Goal: Transaction & Acquisition: Subscribe to service/newsletter

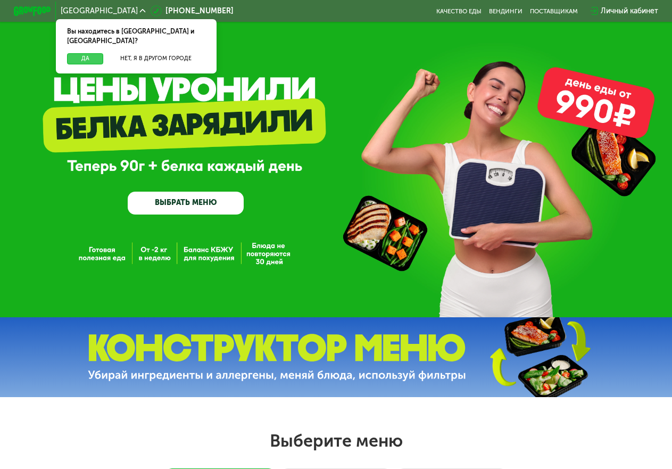
click at [81, 53] on button "Да" at bounding box center [85, 58] width 36 height 11
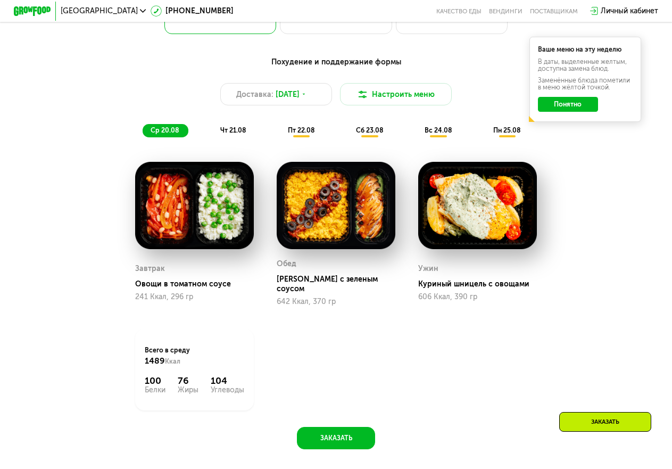
scroll to position [532, 0]
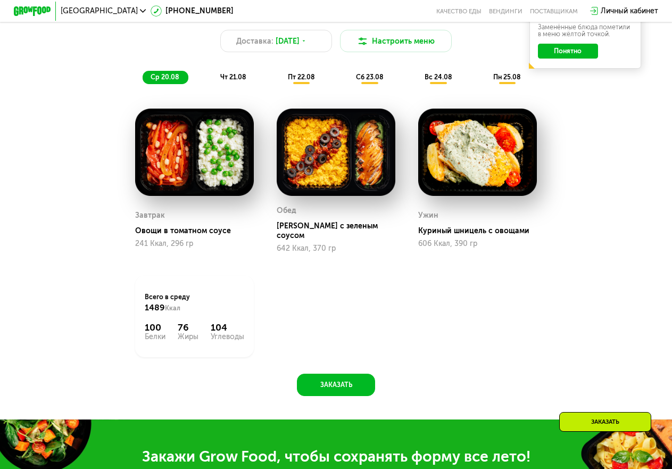
click at [233, 81] on span "чт 21.08" at bounding box center [233, 77] width 26 height 8
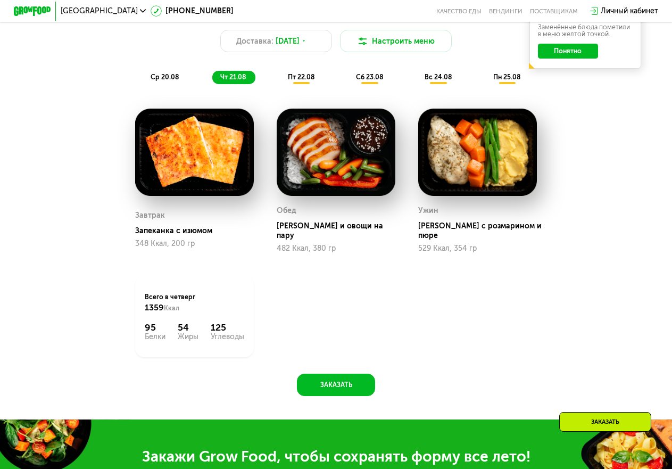
click at [297, 81] on span "пт 22.08" at bounding box center [301, 77] width 27 height 8
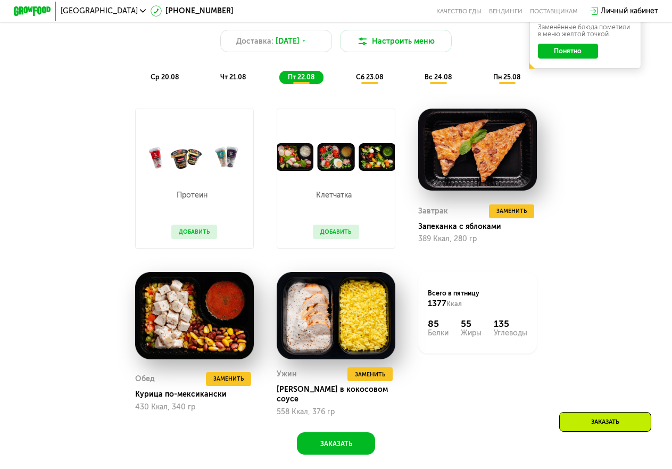
click at [371, 81] on span "сб 23.08" at bounding box center [369, 77] width 27 height 8
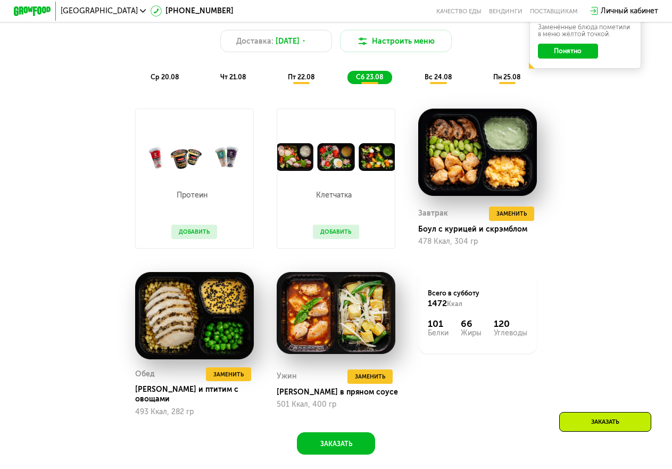
click at [434, 81] on span "вс 24.08" at bounding box center [438, 77] width 27 height 8
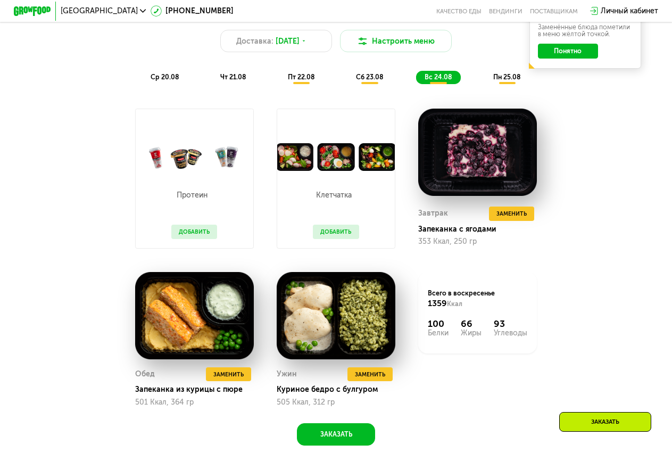
click at [505, 80] on span "пн 25.08" at bounding box center [506, 77] width 27 height 8
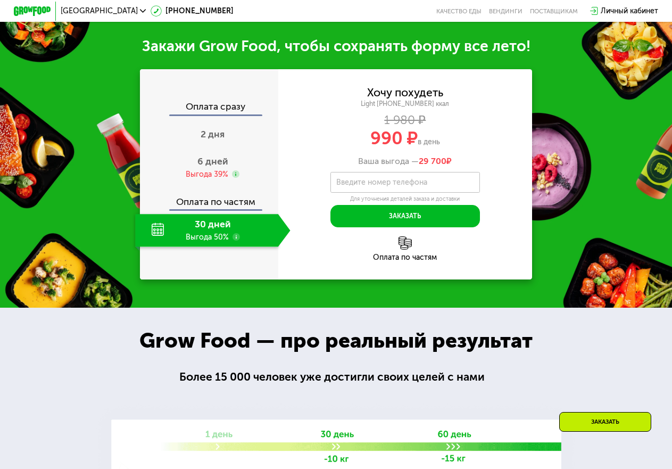
scroll to position [958, 0]
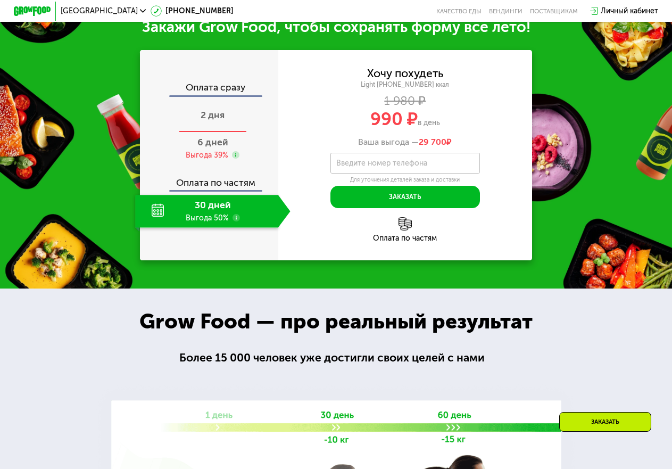
click at [201, 121] on span "2 дня" at bounding box center [213, 115] width 24 height 11
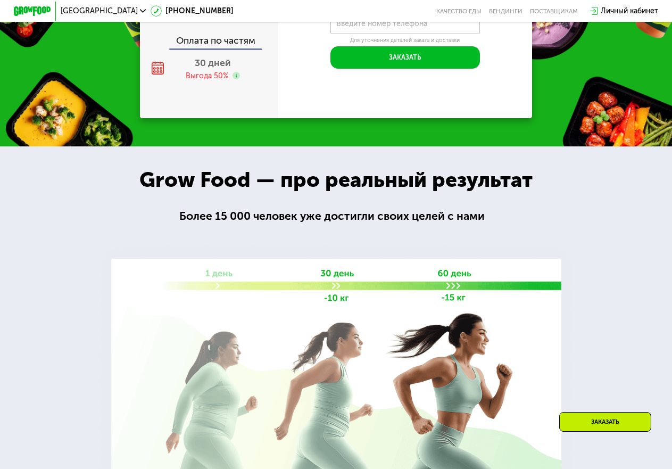
scroll to position [898, 0]
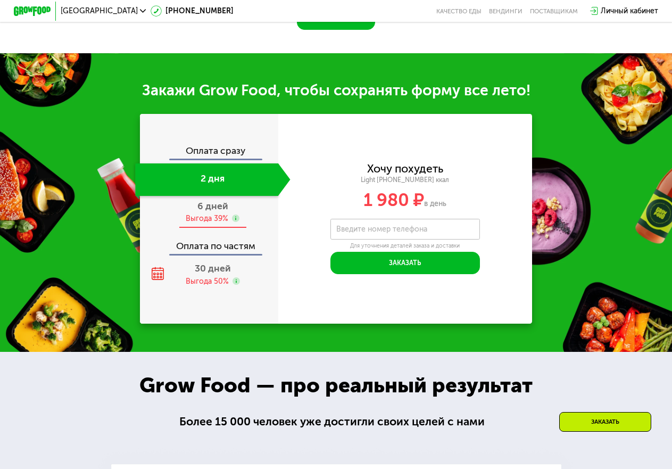
click at [203, 206] on span "6 дней" at bounding box center [212, 206] width 31 height 11
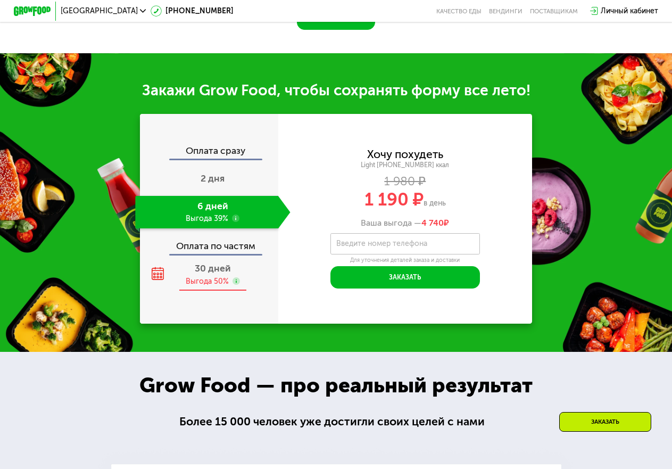
click at [187, 278] on div "30 дней Выгода 50%" at bounding box center [212, 275] width 155 height 32
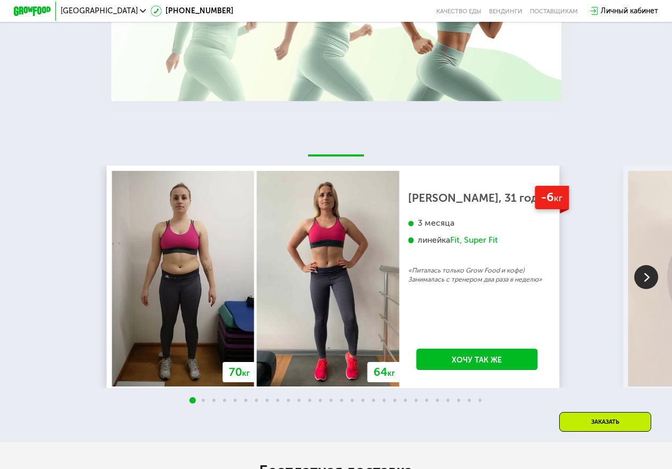
scroll to position [1536, 0]
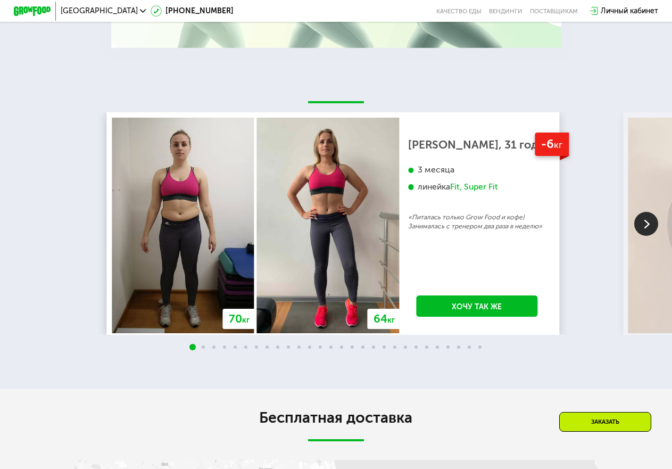
click at [639, 228] on img at bounding box center [646, 224] width 24 height 24
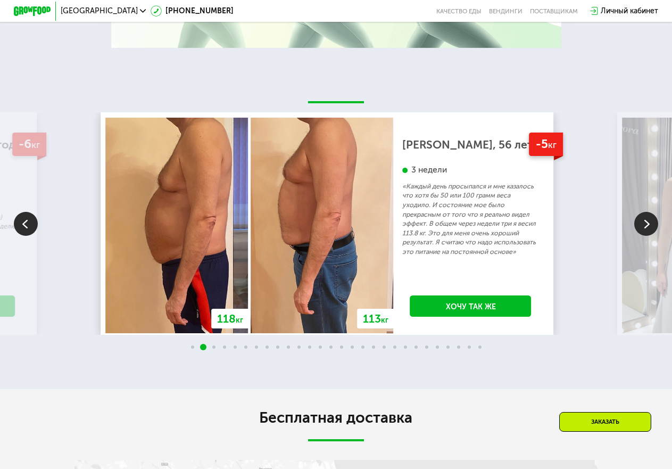
click at [639, 228] on img at bounding box center [646, 224] width 24 height 24
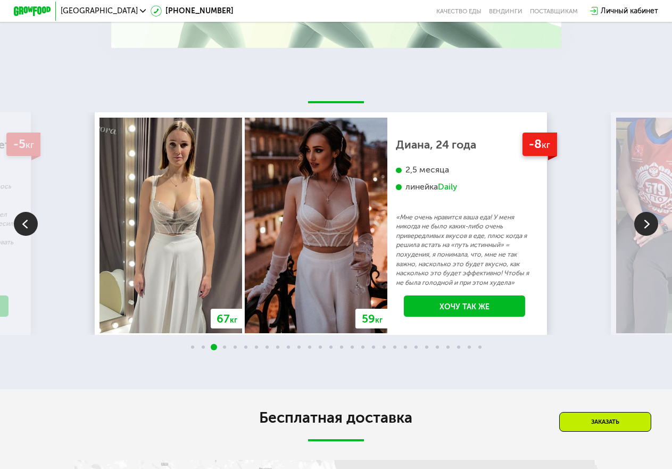
click at [639, 228] on img at bounding box center [646, 224] width 24 height 24
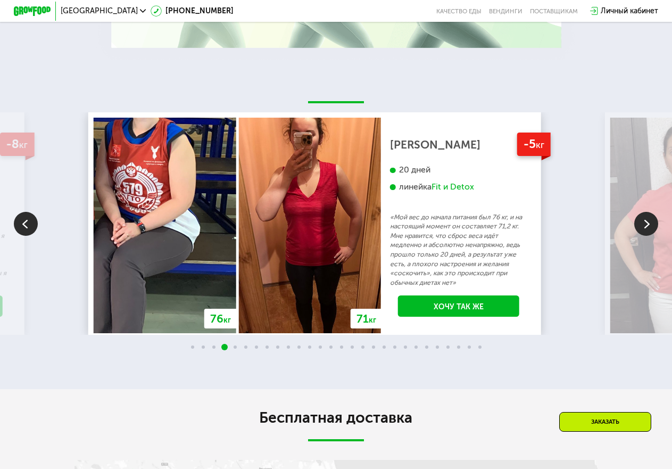
click at [639, 228] on img at bounding box center [646, 224] width 24 height 24
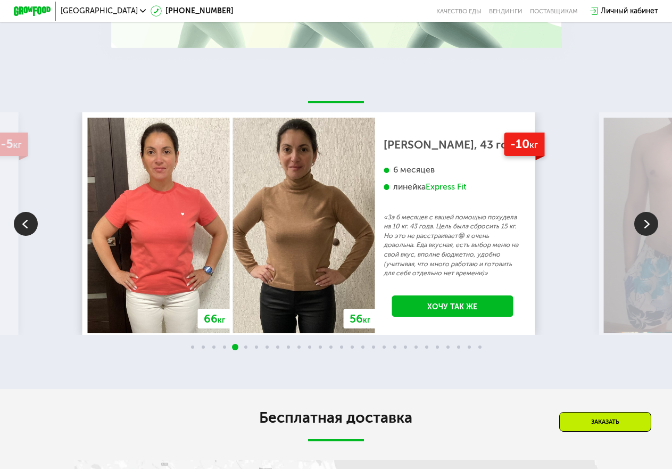
click at [639, 228] on img at bounding box center [646, 224] width 24 height 24
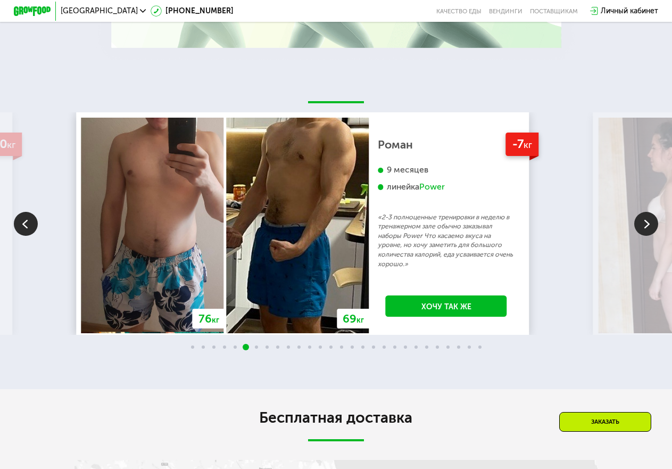
click at [639, 228] on img at bounding box center [646, 224] width 24 height 24
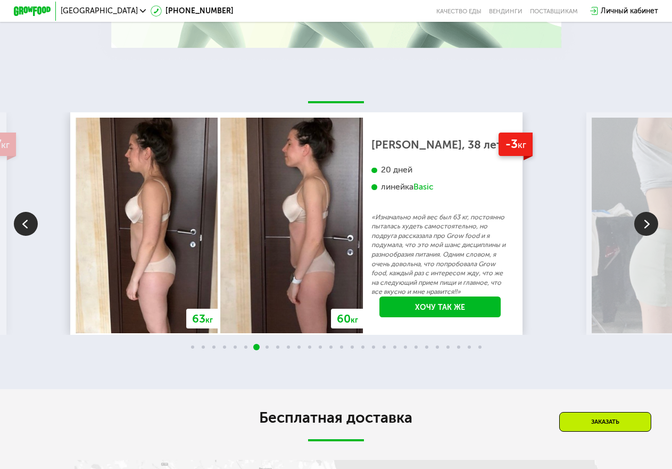
click at [639, 228] on img at bounding box center [646, 224] width 24 height 24
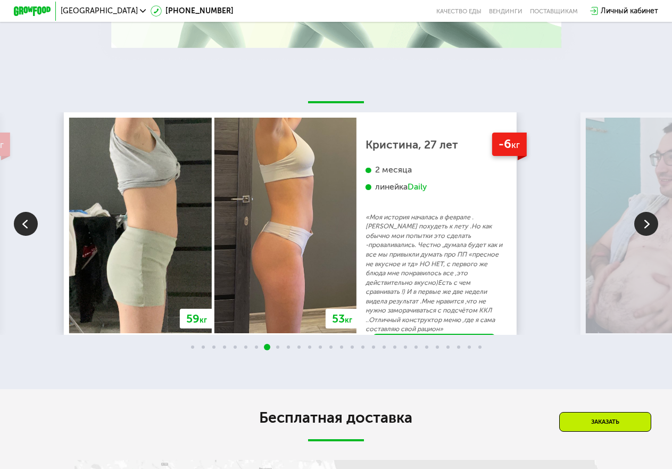
click at [639, 228] on img at bounding box center [646, 224] width 24 height 24
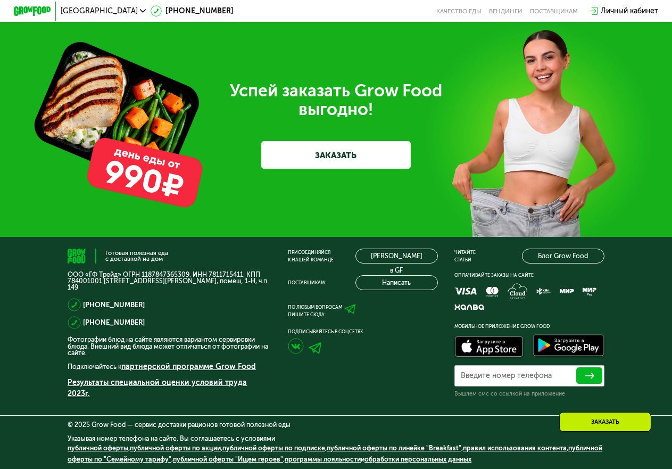
scroll to position [2746, 0]
